Goal: Transaction & Acquisition: Purchase product/service

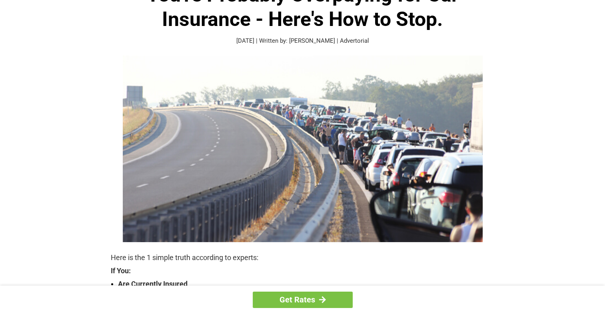
scroll to position [96, 0]
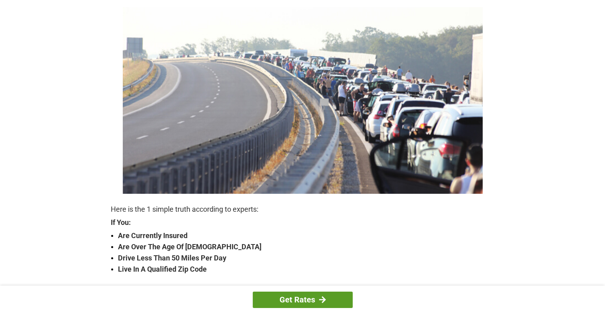
click at [299, 299] on link "Get Rates" at bounding box center [303, 300] width 100 height 16
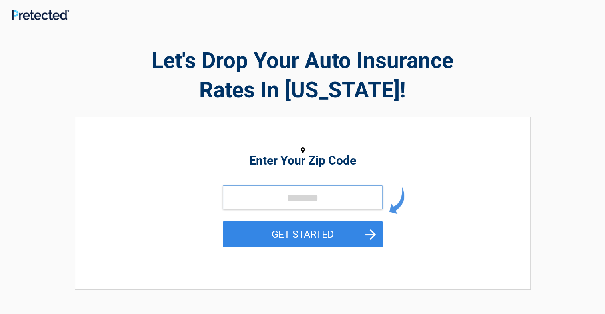
click at [287, 195] on input "tel" at bounding box center [303, 197] width 160 height 24
type input "*****"
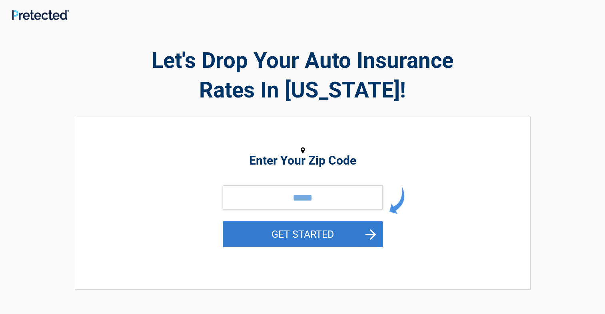
click at [343, 236] on button "GET STARTED" at bounding box center [303, 234] width 160 height 26
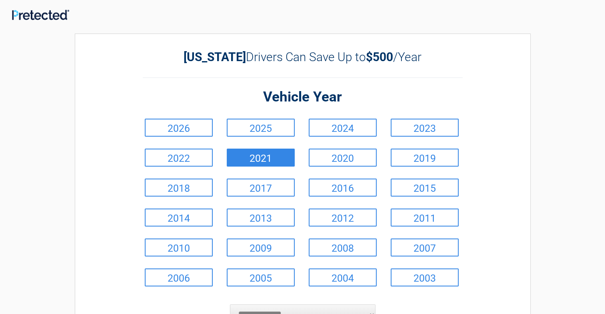
click at [259, 160] on link "2021" at bounding box center [261, 158] width 68 height 18
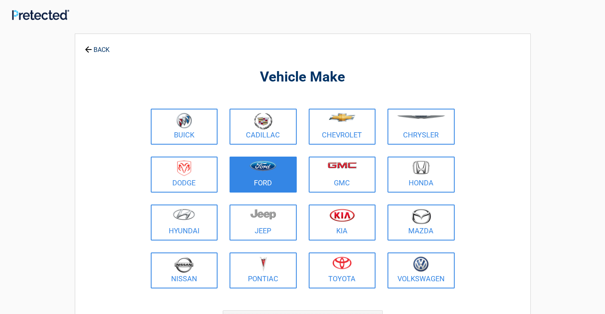
click at [265, 174] on figure at bounding box center [263, 170] width 58 height 18
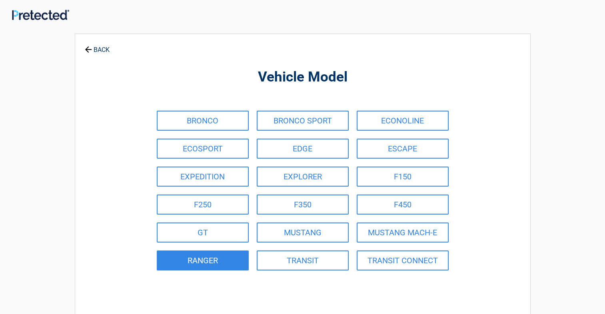
click at [205, 258] on link "RANGER" at bounding box center [203, 261] width 92 height 20
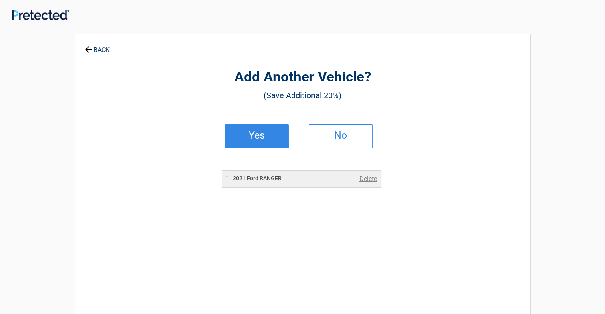
drag, startPoint x: 258, startPoint y: 132, endPoint x: 258, endPoint y: 137, distance: 4.4
click at [258, 137] on h2 "Yes" at bounding box center [256, 136] width 47 height 6
